Goal: Task Accomplishment & Management: Complete application form

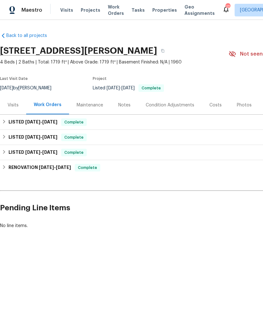
scroll to position [0, 93]
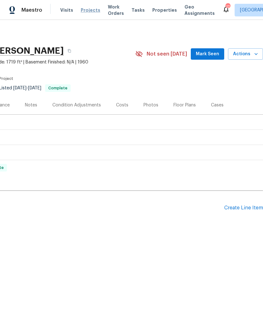
click at [90, 13] on span "Projects" at bounding box center [91, 10] width 20 height 6
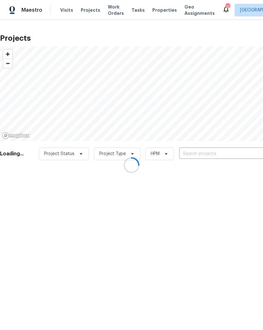
click at [212, 152] on div at bounding box center [131, 165] width 263 height 330
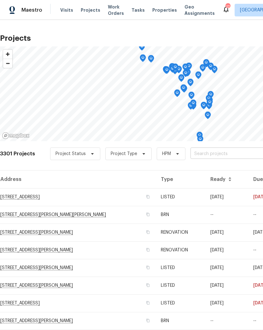
click at [234, 150] on input "text" at bounding box center [226, 154] width 72 height 10
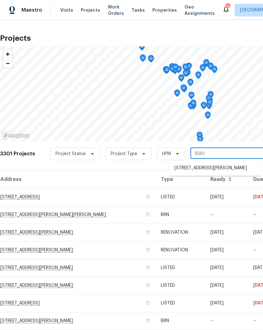
type input "1590"
click at [208, 170] on li "[STREET_ADDRESS][PERSON_NAME]" at bounding box center [215, 168] width 92 height 11
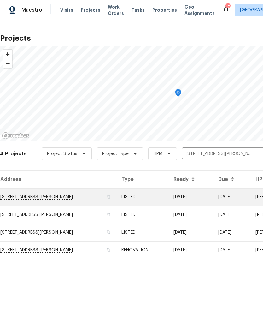
click at [21, 197] on td "[STREET_ADDRESS][PERSON_NAME]" at bounding box center [58, 197] width 116 height 18
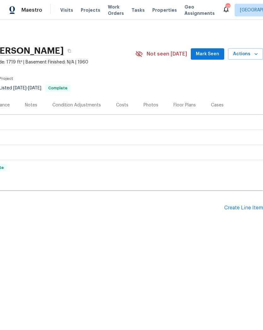
scroll to position [0, 93]
click at [248, 210] on div "Create Line Item" at bounding box center [243, 208] width 39 height 6
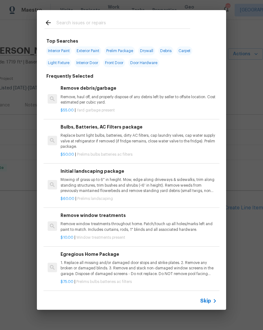
click at [62, 22] on input "text" at bounding box center [123, 23] width 134 height 9
type input "Door"
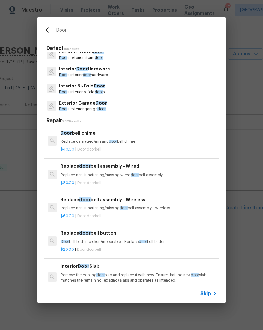
scroll to position [54, 0]
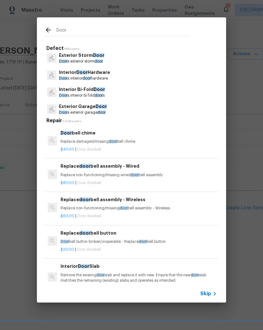
click at [74, 76] on p "Door s interior door hardware" at bounding box center [84, 78] width 51 height 5
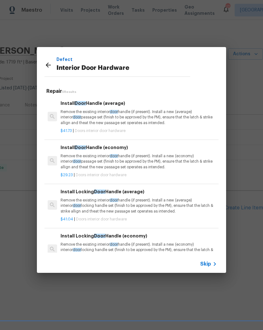
click at [48, 67] on icon at bounding box center [48, 64] width 5 height 5
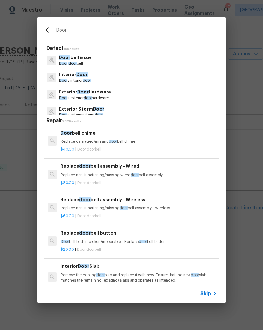
click at [79, 91] on span "Door" at bounding box center [82, 92] width 11 height 4
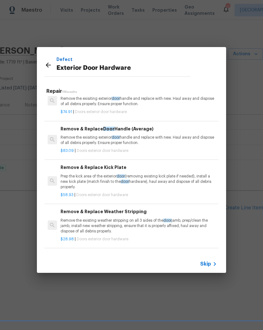
scroll to position [53, 0]
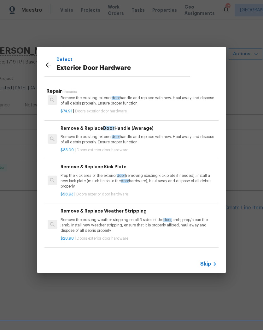
click at [110, 177] on p "Prep the kick area of the exterior door (removing existing kick plate if needed…" at bounding box center [139, 181] width 156 height 16
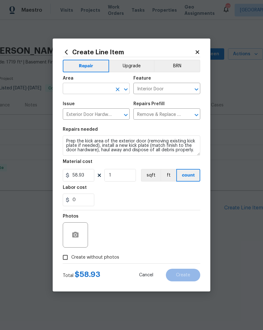
click at [107, 92] on input "text" at bounding box center [87, 89] width 49 height 10
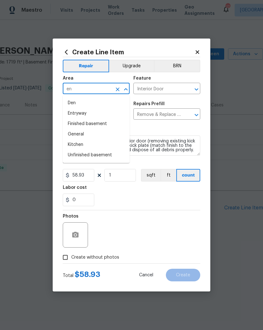
click at [88, 114] on li "Entryway" at bounding box center [96, 113] width 67 height 10
type input "Entryway"
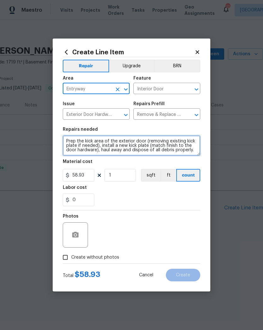
click at [69, 140] on textarea "Prep the kick area of the exterior door (removing existing kick plate if needed…" at bounding box center [132, 145] width 138 height 20
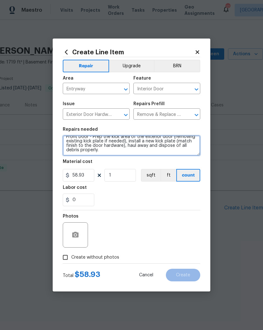
scroll to position [4, 0]
click at [114, 149] on textarea "Front Door - Prep the kick area of the exterior door (removing existing kick pl…" at bounding box center [132, 145] width 138 height 20
type textarea "Front Door - Prep the kick area of the exterior door (removing existing kick pl…"
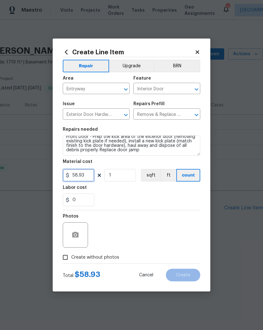
click at [86, 175] on input "58.93" at bounding box center [79, 175] width 32 height 13
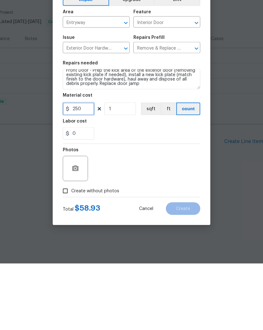
type input "250"
click at [80, 227] on button "button" at bounding box center [75, 234] width 15 height 15
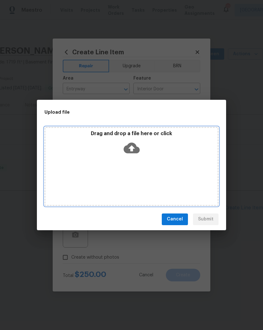
click at [134, 147] on icon at bounding box center [132, 147] width 16 height 11
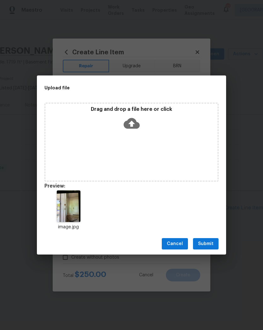
click at [209, 243] on span "Submit" at bounding box center [205, 244] width 15 height 8
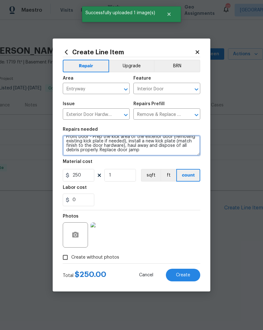
click at [149, 153] on textarea "Front Door - Prep the kick area of the exterior door (removing existing kick pl…" at bounding box center [132, 145] width 138 height 20
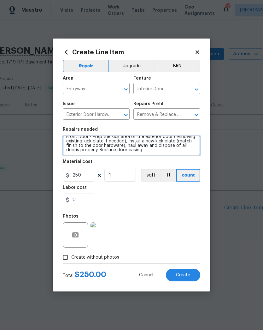
type textarea "Front Door - Prep the kick area of the exterior door (removing existing kick pl…"
click at [180, 196] on div "0" at bounding box center [132, 199] width 138 height 13
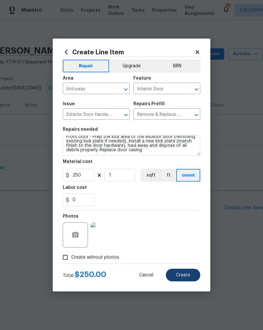
click at [188, 275] on span "Create" at bounding box center [183, 274] width 14 height 5
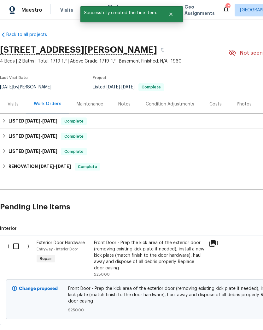
scroll to position [1, 0]
click at [17, 246] on input "checkbox" at bounding box center [18, 245] width 18 height 13
checkbox input "true"
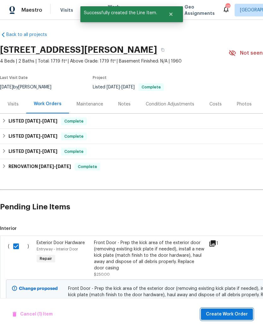
click at [244, 314] on span "Create Work Order" at bounding box center [227, 314] width 42 height 8
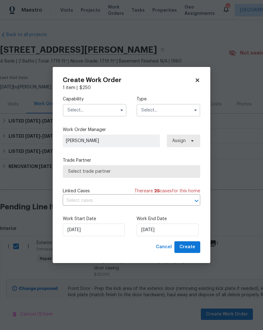
click at [77, 111] on input "text" at bounding box center [95, 110] width 64 height 13
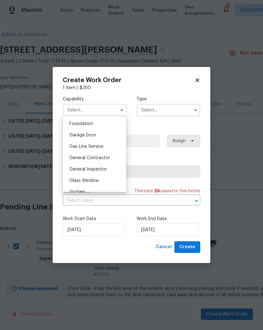
scroll to position [270, 0]
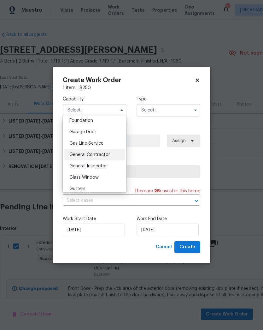
click at [86, 154] on span "General Contractor" at bounding box center [89, 154] width 41 height 4
type input "General Contractor"
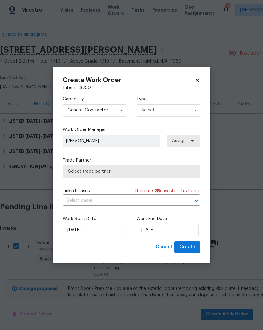
click at [170, 109] on input "text" at bounding box center [169, 110] width 64 height 13
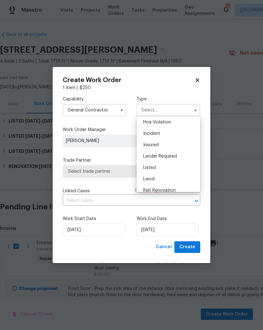
scroll to position [14, 0]
click at [165, 165] on div "Listed" at bounding box center [168, 166] width 61 height 11
type input "Listed"
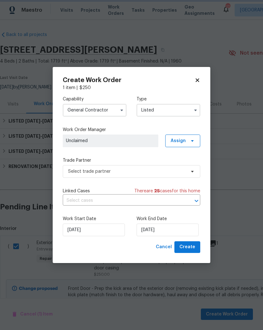
scroll to position [0, 0]
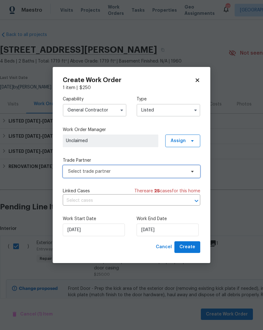
click at [79, 169] on span "Select trade partner" at bounding box center [127, 171] width 118 height 6
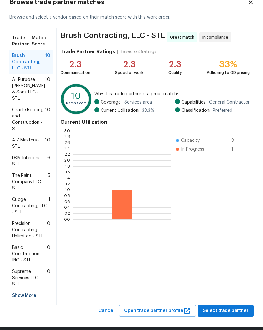
scroll to position [20, 0]
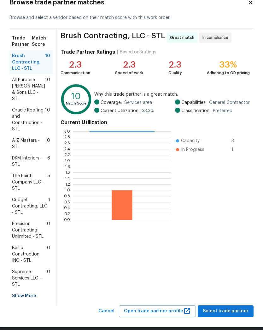
click at [21, 290] on div "Show More" at bounding box center [30, 295] width 43 height 11
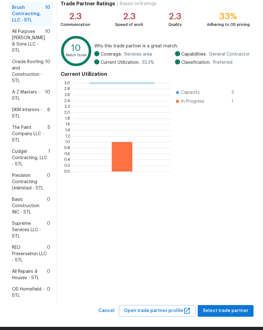
scroll to position [68, 0]
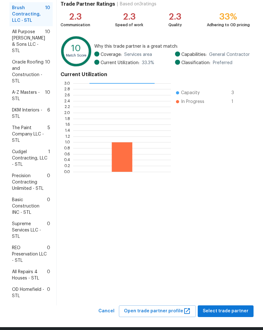
click at [23, 268] on span "All Repairs 4 Houses - STL" at bounding box center [29, 274] width 35 height 13
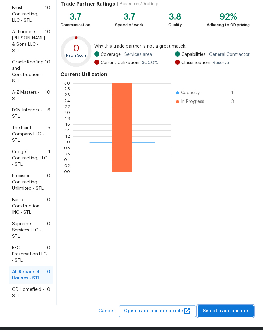
click at [234, 307] on span "Select trade partner" at bounding box center [226, 311] width 46 height 8
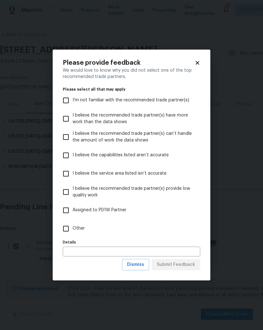
scroll to position [0, 0]
click at [68, 225] on input "Other" at bounding box center [65, 228] width 13 height 13
checkbox input "true"
click at [74, 251] on input "text" at bounding box center [132, 251] width 138 height 10
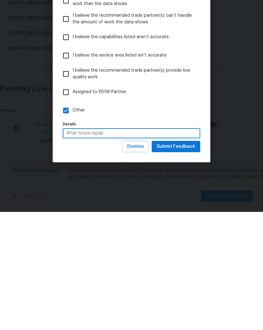
type input "After hours repair"
click at [187, 261] on span "Submit Feedback" at bounding box center [176, 265] width 38 height 8
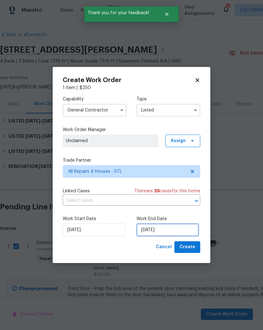
click at [175, 227] on input "[DATE]" at bounding box center [168, 229] width 62 height 13
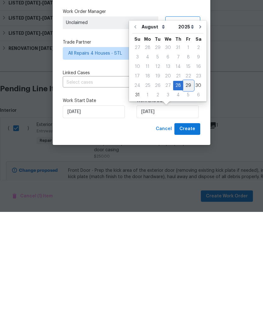
click at [184, 199] on div "29" at bounding box center [188, 203] width 10 height 9
type input "[DATE]"
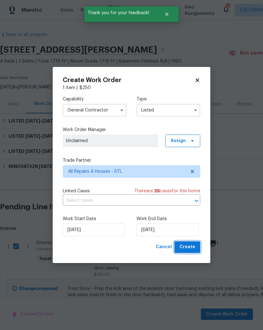
click at [190, 248] on span "Create" at bounding box center [187, 247] width 16 height 8
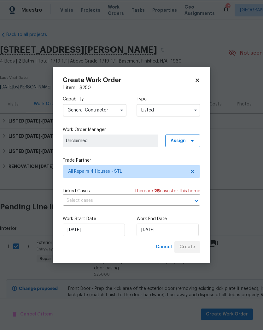
checkbox input "false"
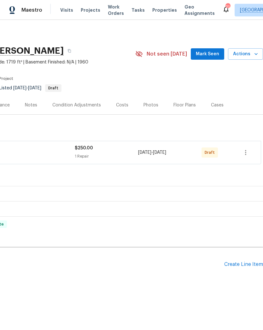
scroll to position [0, 93]
click at [244, 150] on icon "button" at bounding box center [246, 153] width 8 height 8
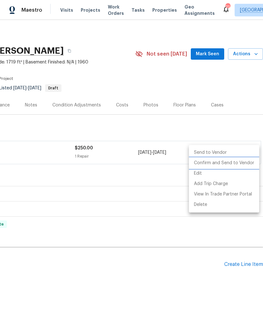
click at [235, 162] on li "Confirm and Send to Vendor" at bounding box center [224, 163] width 70 height 10
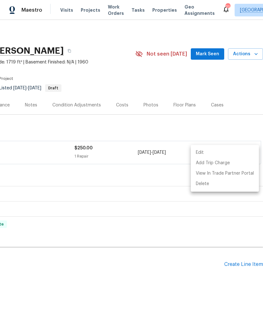
click at [27, 107] on div at bounding box center [131, 165] width 263 height 330
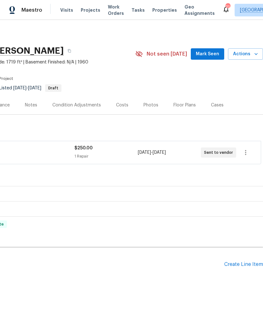
click at [31, 105] on div "Notes" at bounding box center [31, 105] width 12 height 6
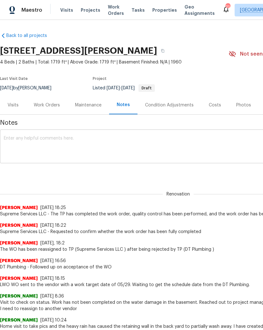
click at [16, 143] on textarea at bounding box center [178, 147] width 349 height 22
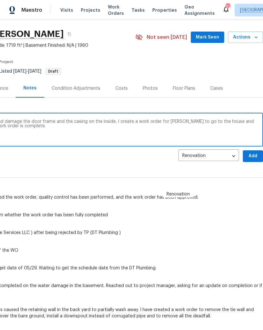
type textarea "Vandals kicked in the front door and damage the door frame and the casing on th…"
click at [252, 159] on span "Add" at bounding box center [253, 156] width 10 height 8
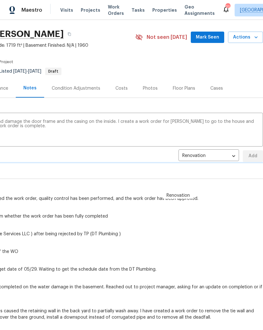
scroll to position [17, 93]
